Goal: Transaction & Acquisition: Purchase product/service

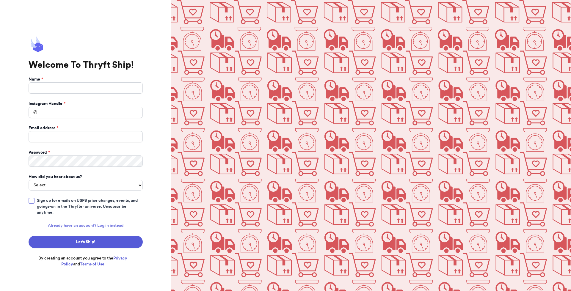
click at [106, 226] on link "Already have an account? Log in instead" at bounding box center [86, 226] width 76 height 6
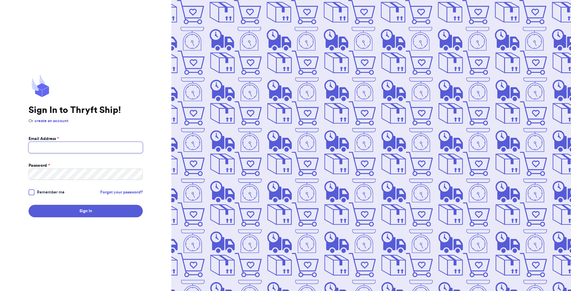
click at [67, 147] on input "Email Address *" at bounding box center [86, 147] width 114 height 11
type input "[EMAIL_ADDRESS][DOMAIN_NAME]"
click at [29, 205] on button "Sign In" at bounding box center [86, 211] width 114 height 12
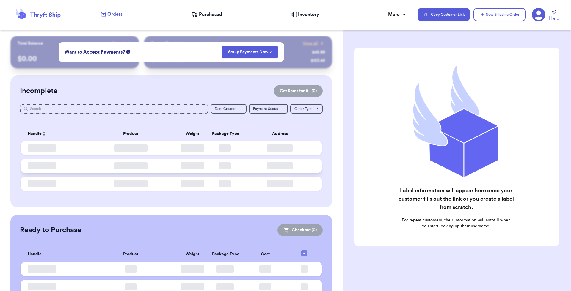
checkbox input "false"
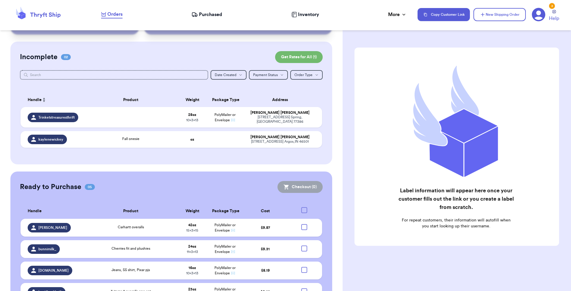
scroll to position [86, 0]
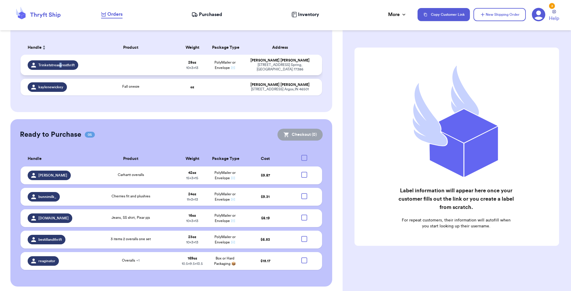
click at [60, 64] on span "Trinketstreasuresthrift" at bounding box center [56, 65] width 36 height 5
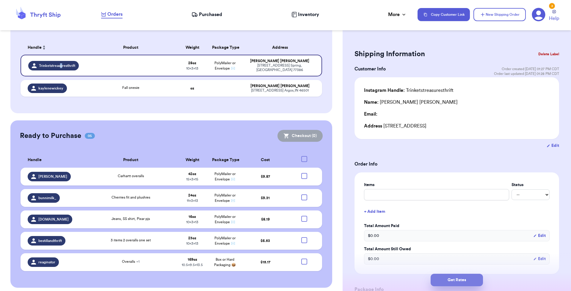
click at [443, 278] on button "Get Rates" at bounding box center [457, 280] width 52 height 12
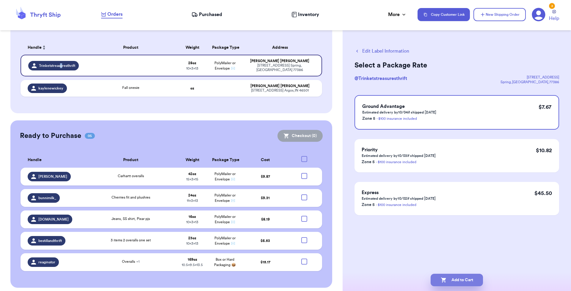
click at [459, 278] on button "Add to Cart" at bounding box center [457, 280] width 52 height 12
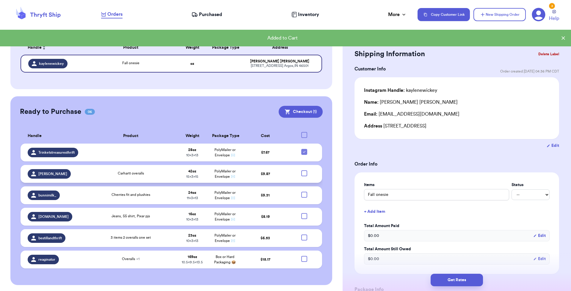
click at [301, 173] on div at bounding box center [304, 173] width 6 height 6
click at [304, 170] on input "checkbox" at bounding box center [304, 170] width 0 height 0
checkbox input "true"
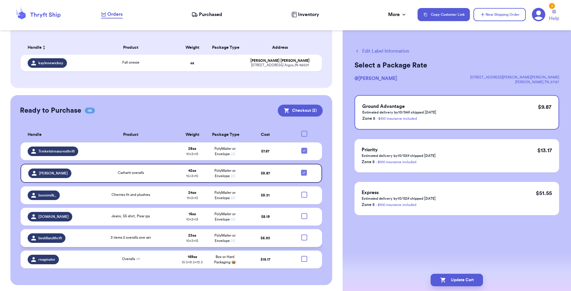
click at [301, 237] on div at bounding box center [304, 238] width 6 height 6
click at [304, 235] on input "checkbox" at bounding box center [304, 234] width 0 height 0
checkbox input "true"
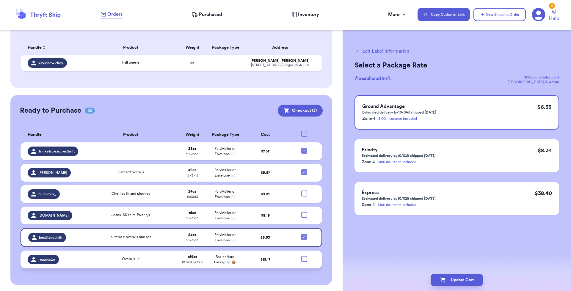
click at [301, 260] on div at bounding box center [304, 259] width 6 height 6
click at [304, 256] on input "checkbox" at bounding box center [304, 256] width 0 height 0
checkbox input "true"
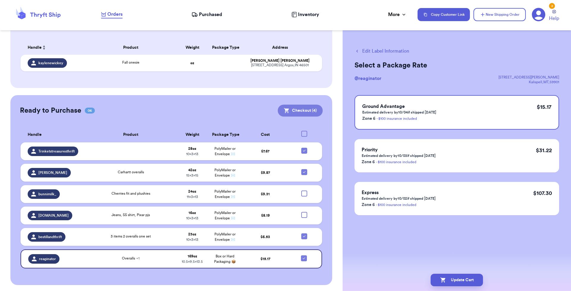
click at [301, 107] on button "Checkout ( 4 )" at bounding box center [300, 111] width 45 height 12
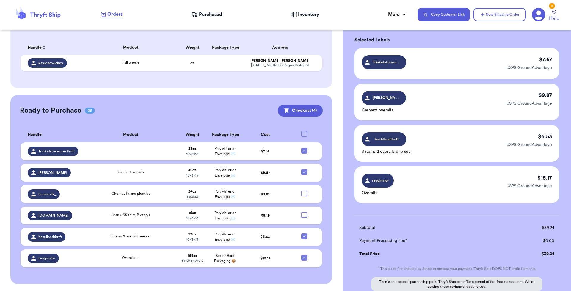
scroll to position [90, 0]
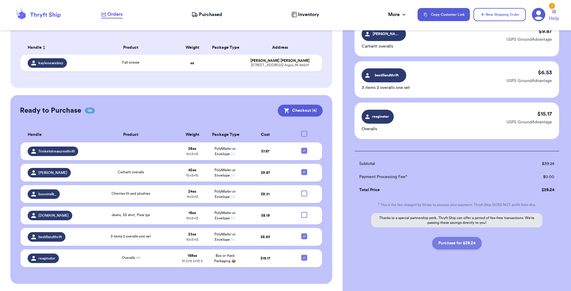
click at [468, 243] on button "Purchase for $39.24" at bounding box center [457, 243] width 50 height 12
checkbox input "false"
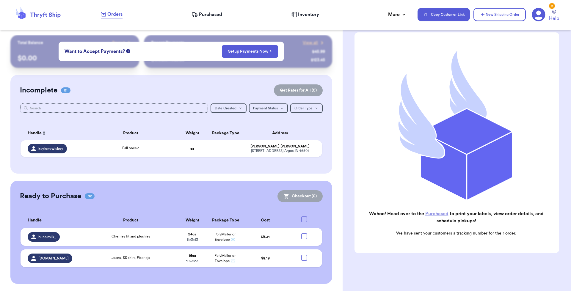
scroll to position [1, 0]
click at [222, 13] on span "Purchased" at bounding box center [210, 14] width 23 height 7
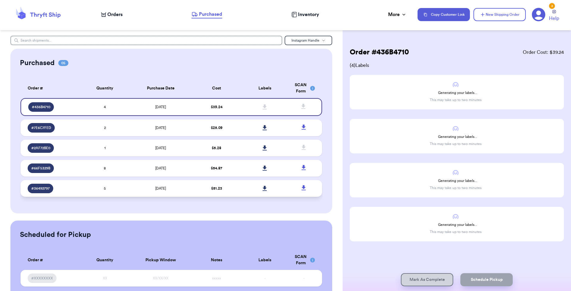
click at [53, 186] on div "# 36492797" at bounding box center [53, 189] width 50 height 10
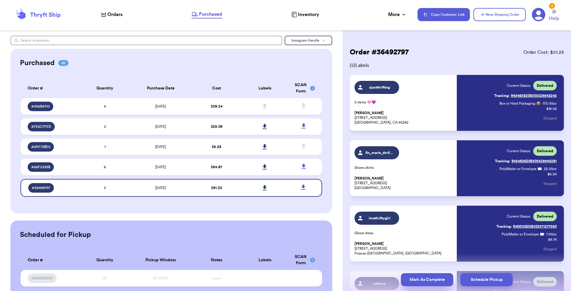
click at [428, 279] on button "Mark As Complete" at bounding box center [427, 279] width 52 height 13
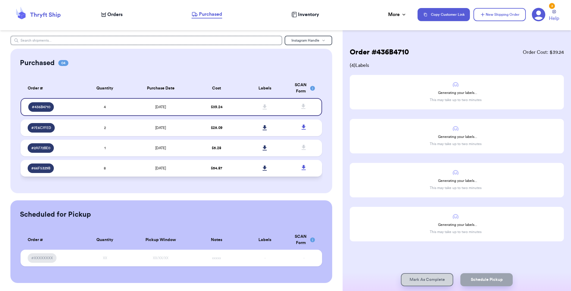
click at [74, 170] on div "# 66F5329B" at bounding box center [53, 169] width 50 height 10
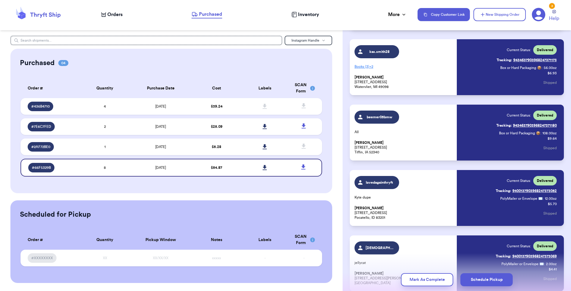
scroll to position [345, 0]
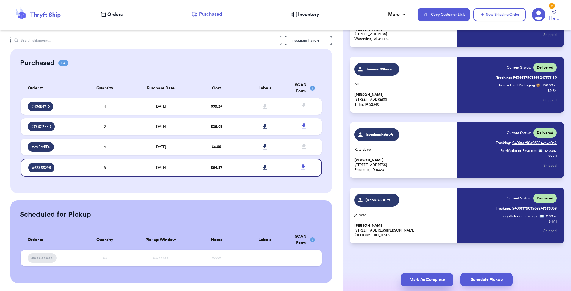
click at [420, 281] on button "Mark As Complete" at bounding box center [427, 279] width 52 height 13
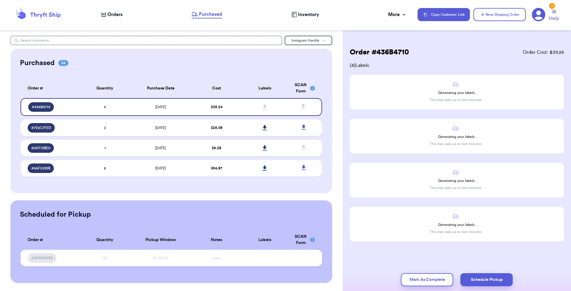
scroll to position [0, 0]
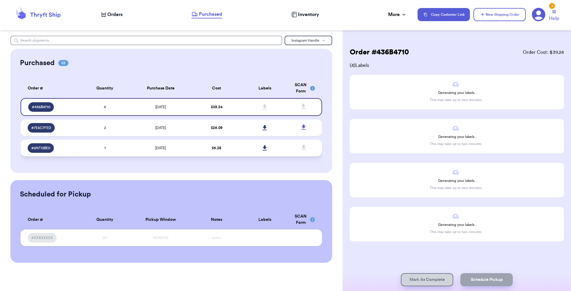
click at [73, 146] on div "# 2AF72BE0" at bounding box center [53, 148] width 50 height 10
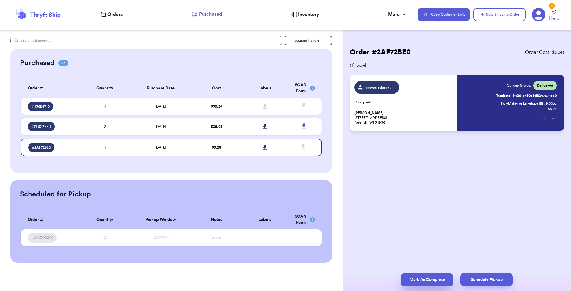
click at [427, 280] on button "Mark As Complete" at bounding box center [427, 279] width 52 height 13
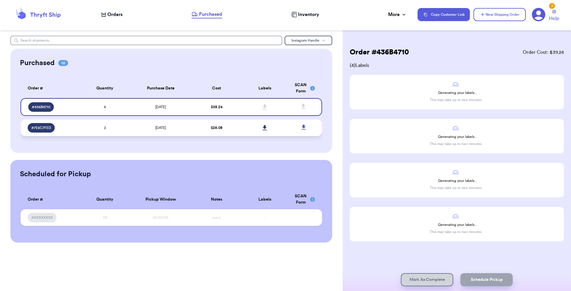
click at [72, 121] on td "# 7E6C7FED" at bounding box center [51, 128] width 60 height 17
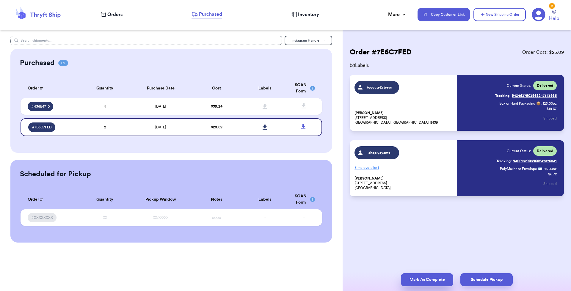
click at [426, 279] on button "Mark As Complete" at bounding box center [427, 279] width 52 height 13
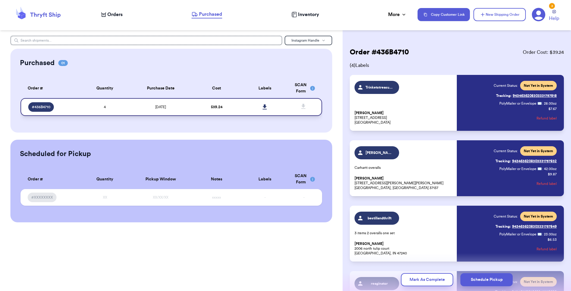
click at [266, 105] on icon at bounding box center [265, 106] width 4 height 5
